Goal: Task Accomplishment & Management: Use online tool/utility

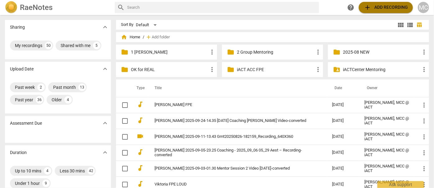
click at [377, 7] on span "add Add recording" at bounding box center [386, 7] width 44 height 7
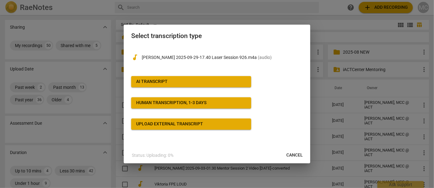
click at [187, 82] on span "AI Transcript" at bounding box center [191, 81] width 110 height 6
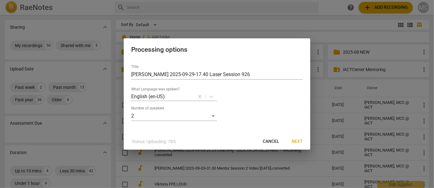
click at [297, 142] on span "Next" at bounding box center [297, 141] width 11 height 6
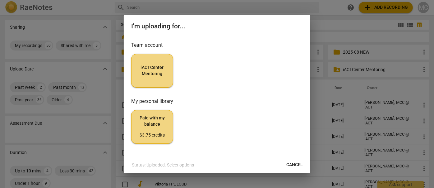
click at [153, 73] on span "iACTCenter Mentoring" at bounding box center [152, 70] width 31 height 12
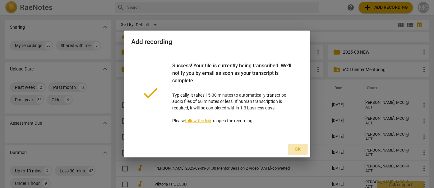
click at [299, 149] on span "Ok" at bounding box center [298, 149] width 10 height 6
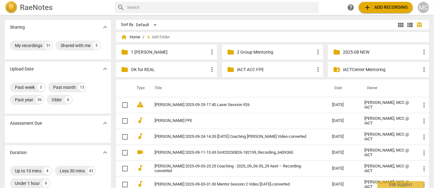
click at [381, 9] on span "add Add recording" at bounding box center [386, 7] width 44 height 7
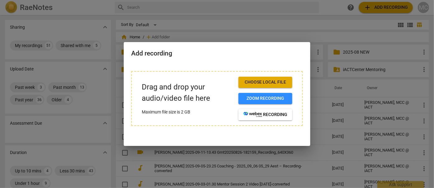
click at [273, 83] on span "Choose local file" at bounding box center [266, 82] width 44 height 6
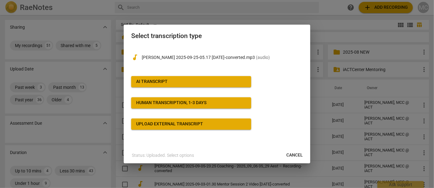
click at [189, 82] on span "AI Transcript" at bounding box center [191, 81] width 110 height 6
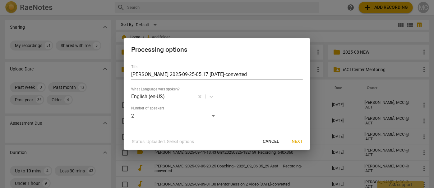
click at [294, 144] on span "Next" at bounding box center [297, 141] width 11 height 6
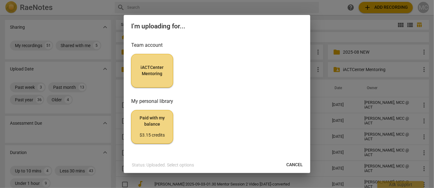
click at [162, 70] on span "iACTCenter Mentoring" at bounding box center [152, 70] width 31 height 12
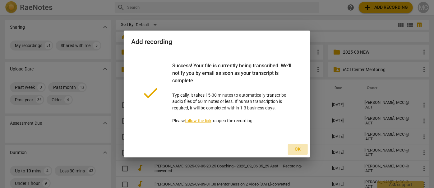
click at [293, 151] on span "Ok" at bounding box center [298, 149] width 10 height 6
